Goal: Task Accomplishment & Management: Manage account settings

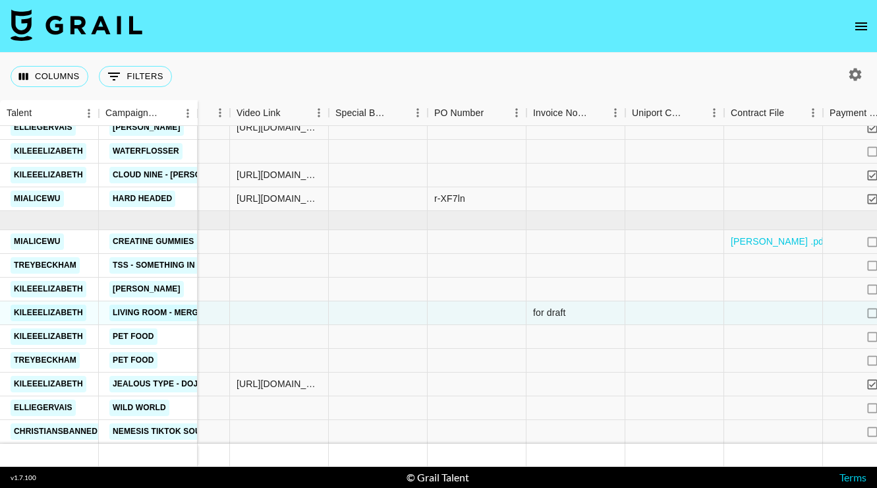
scroll to position [1044, 1015]
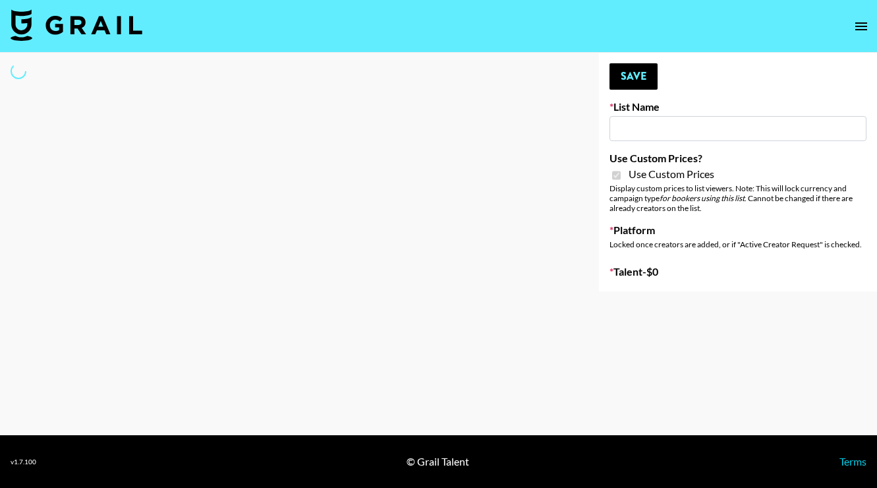
type input "[PERSON_NAME] ([DATE])"
checkbox input "true"
select select "Brand"
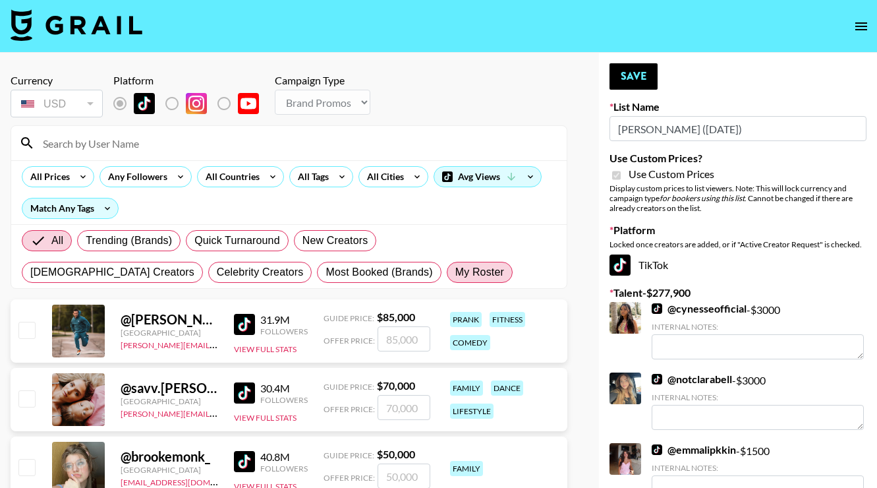
click at [455, 276] on span "My Roster" at bounding box center [479, 272] width 49 height 16
click at [455, 272] on input "My Roster" at bounding box center [455, 272] width 0 height 0
radio input "true"
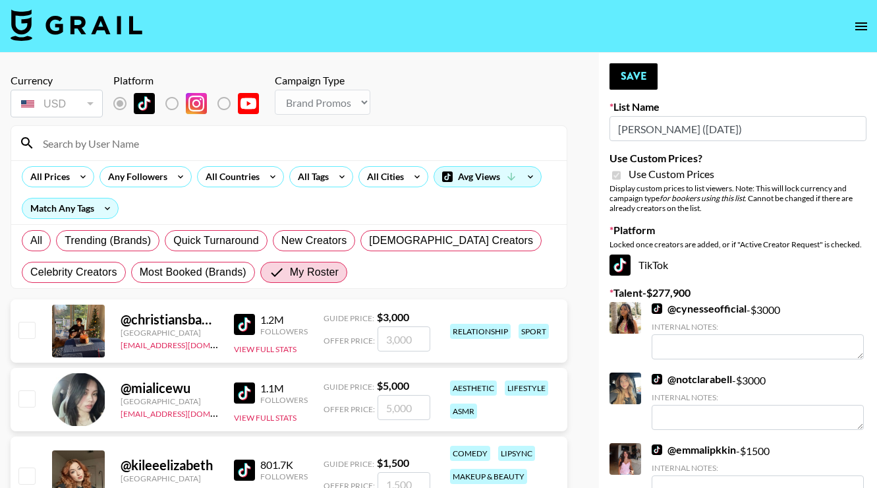
click at [30, 331] on input "checkbox" at bounding box center [26, 330] width 16 height 16
checkbox input "true"
type input "3000"
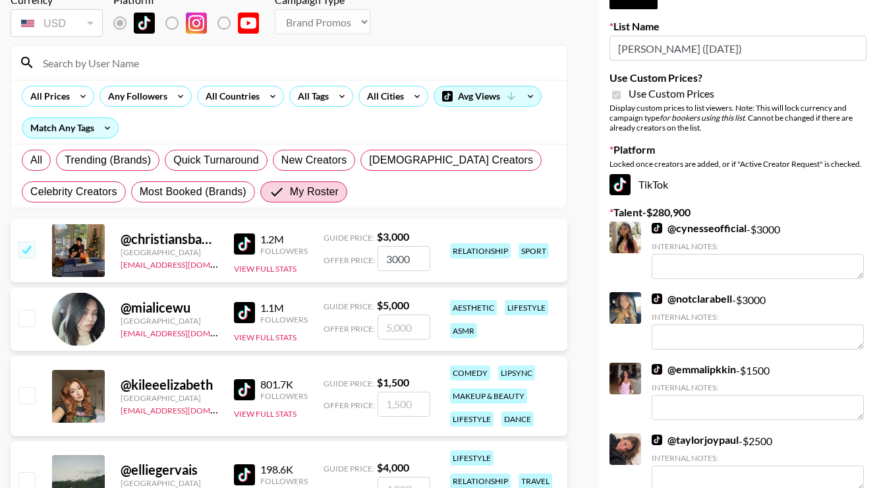
click at [25, 312] on input "checkbox" at bounding box center [26, 318] width 16 height 16
checkbox input "true"
type input "5000"
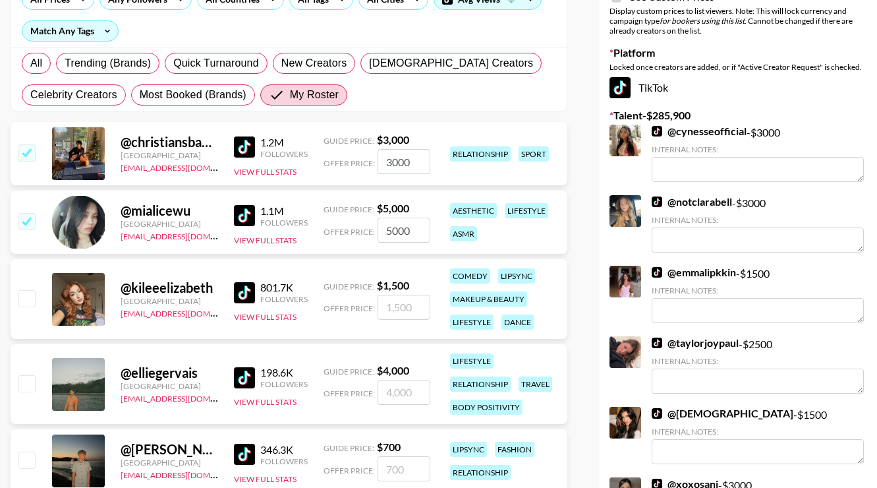
click at [26, 300] on input "checkbox" at bounding box center [26, 298] width 16 height 16
checkbox input "true"
type input "1500"
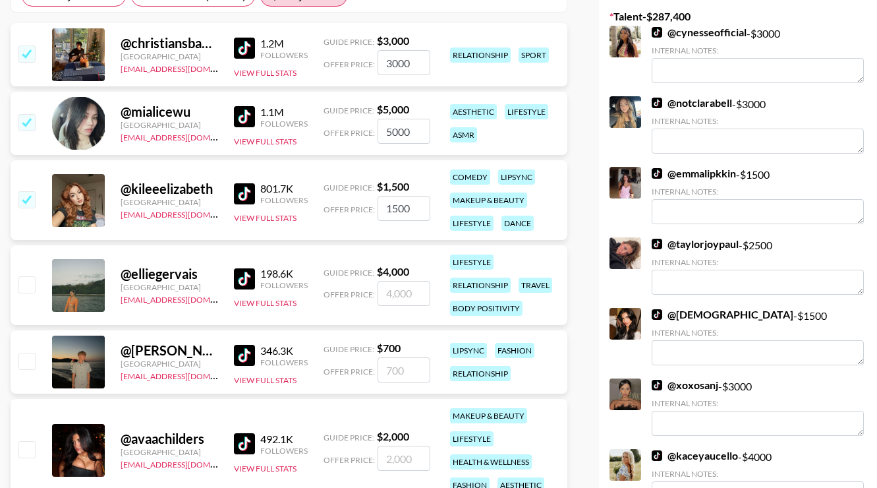
scroll to position [285, 0]
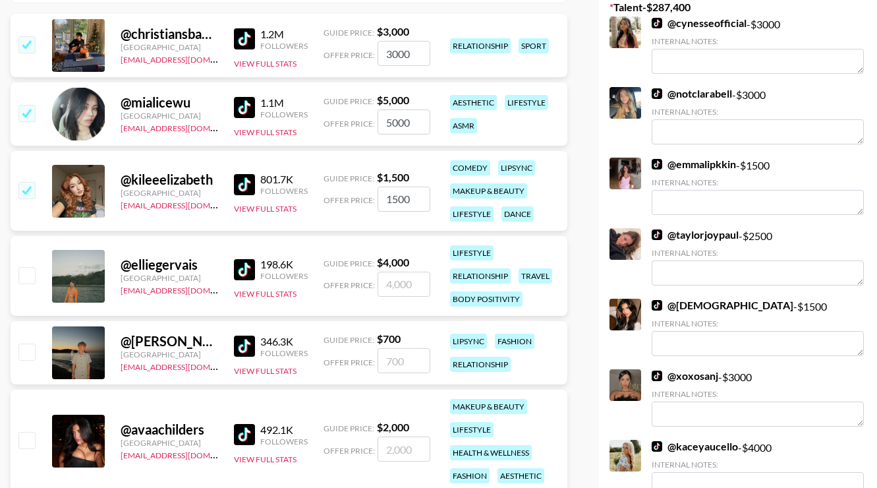
click at [30, 280] on input "checkbox" at bounding box center [26, 275] width 16 height 16
checkbox input "true"
type input "4000"
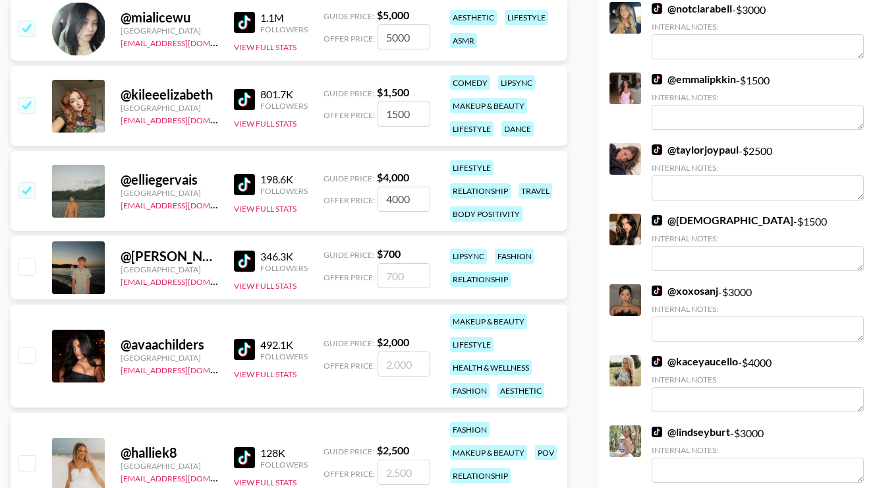
scroll to position [412, 0]
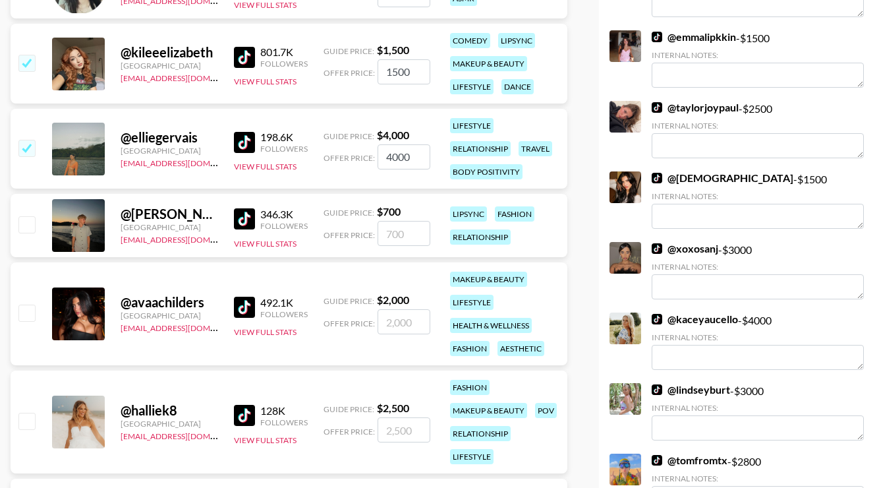
click at [28, 228] on input "checkbox" at bounding box center [26, 224] width 16 height 16
checkbox input "true"
type input "700"
click at [32, 318] on input "checkbox" at bounding box center [26, 312] width 16 height 16
checkbox input "true"
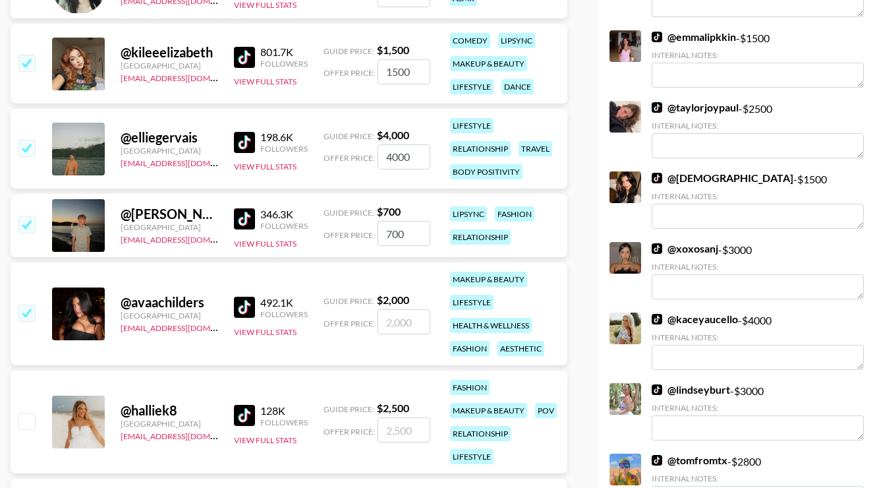
type input "2000"
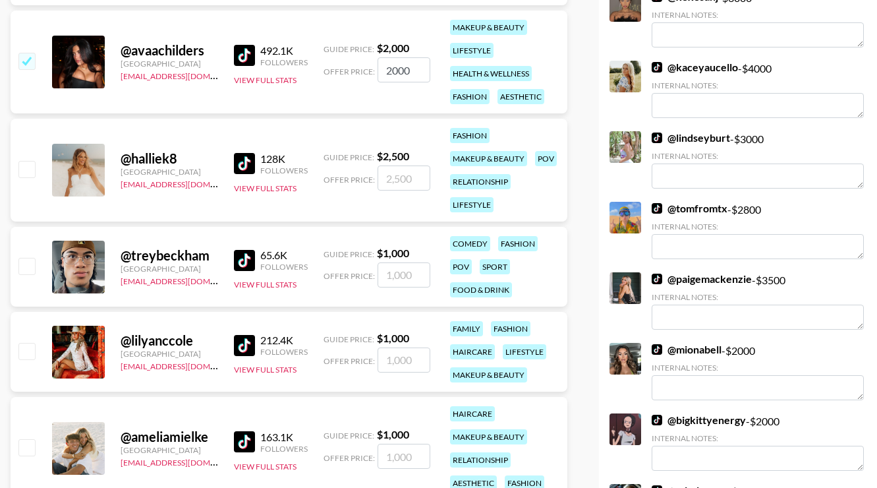
scroll to position [667, 0]
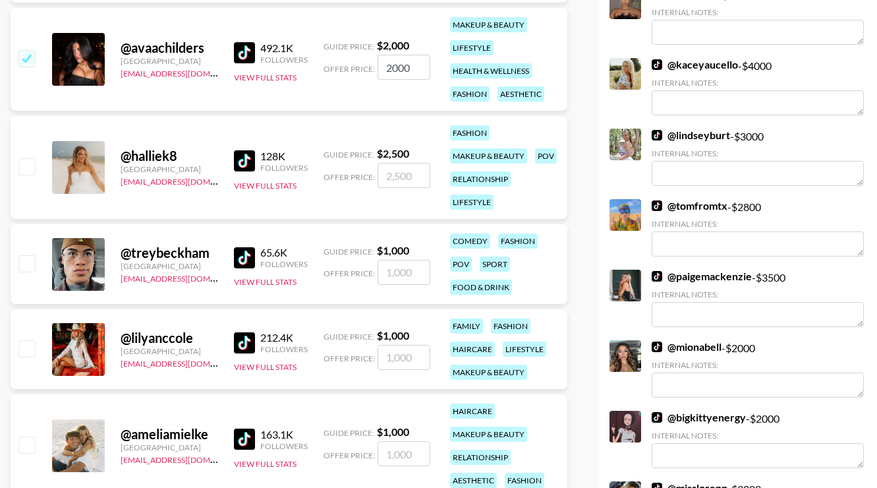
click at [30, 347] on input "checkbox" at bounding box center [26, 348] width 16 height 16
checkbox input "true"
type input "1000"
click at [26, 447] on input "checkbox" at bounding box center [26, 444] width 16 height 16
checkbox input "true"
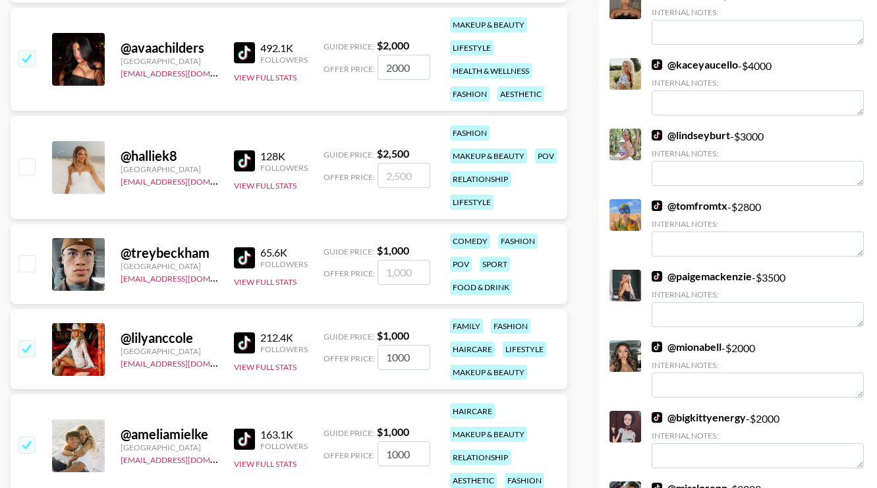
type input "1000"
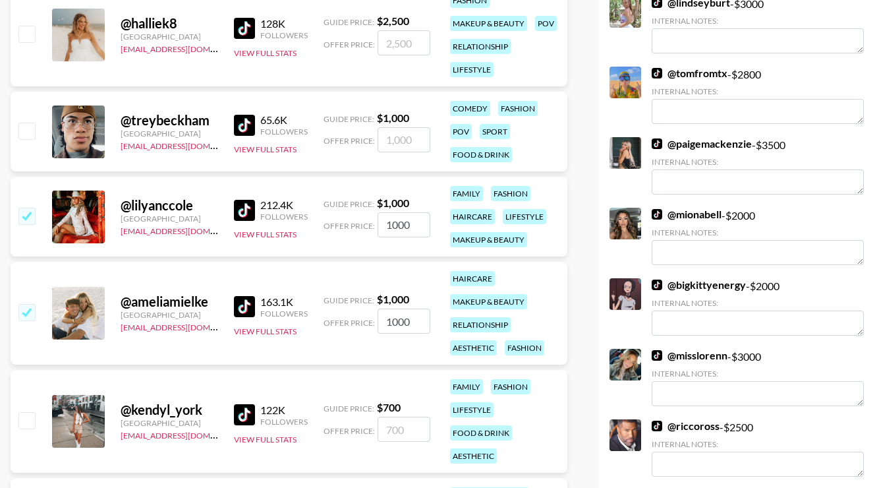
scroll to position [806, 0]
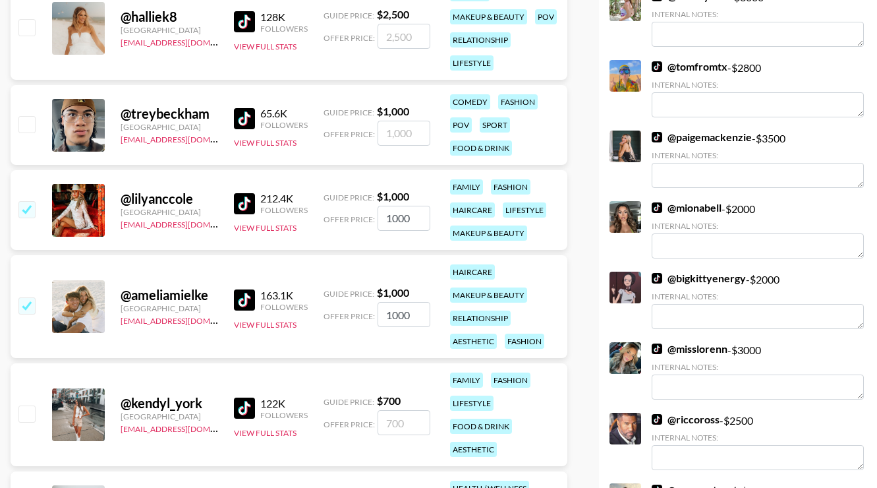
click at [35, 120] on div "@ treybeckham [GEOGRAPHIC_DATA][EMAIL_ADDRESS][DOMAIN_NAME] 65.6K Followers Vie…" at bounding box center [289, 125] width 557 height 80
click at [29, 129] on input "checkbox" at bounding box center [26, 124] width 16 height 16
checkbox input "true"
type input "1000"
click at [33, 415] on input "checkbox" at bounding box center [26, 413] width 16 height 16
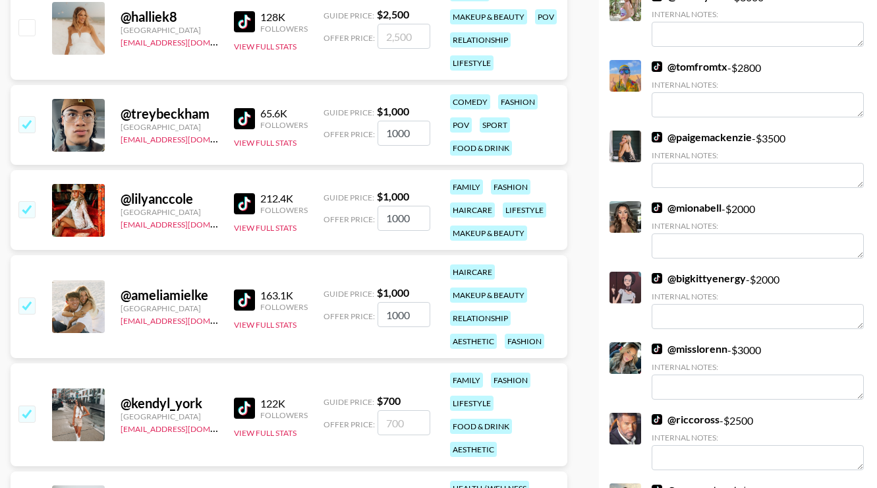
checkbox input "true"
type input "700"
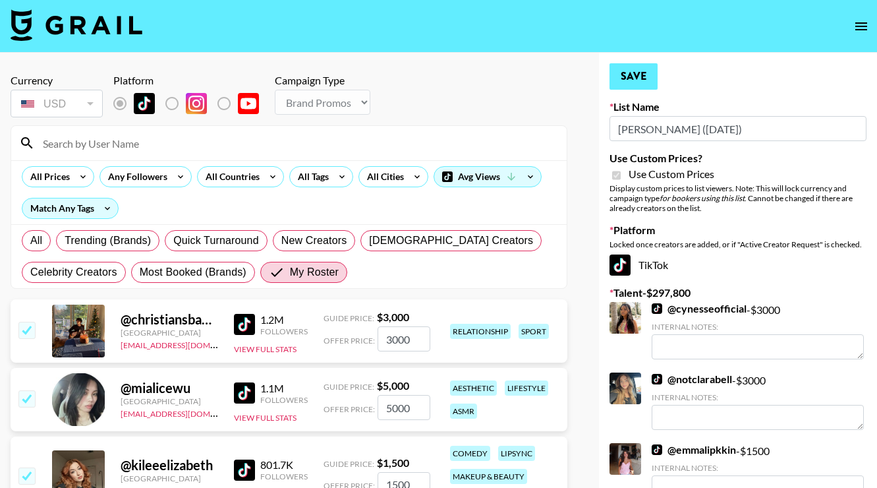
scroll to position [-1, 0]
click at [646, 76] on button "Save" at bounding box center [633, 76] width 48 height 26
